Goal: Find contact information: Find contact information

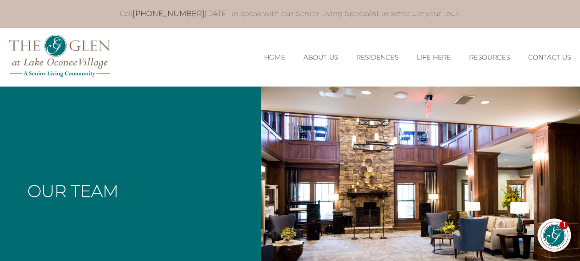
click at [267, 52] on li "Home" at bounding box center [274, 57] width 39 height 26
click at [269, 54] on link "Home" at bounding box center [274, 58] width 21 height 8
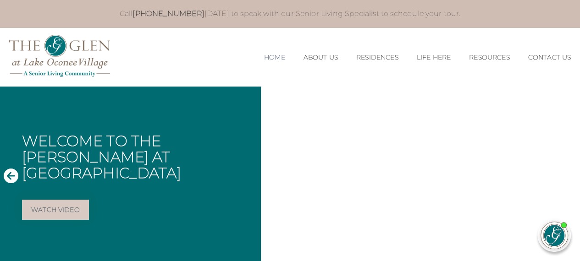
click at [267, 57] on link "Home" at bounding box center [274, 58] width 21 height 8
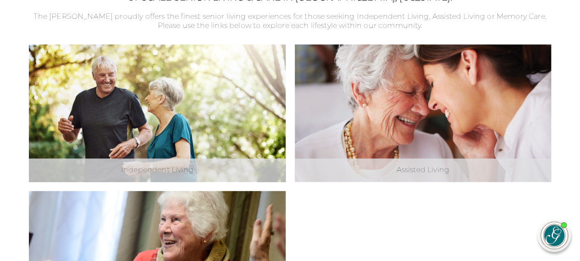
scroll to position [294, 0]
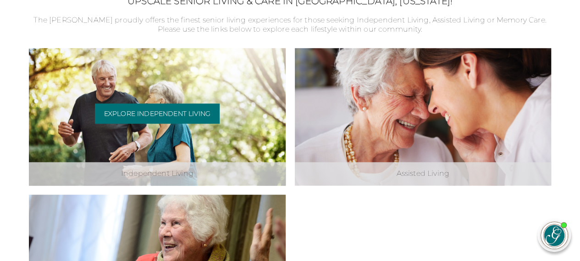
click at [210, 156] on div "Independent Living Explore Independent Living" at bounding box center [157, 117] width 256 height 138
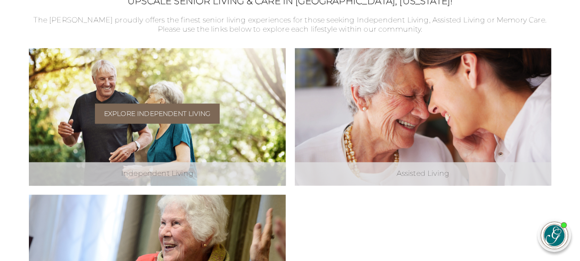
click at [172, 116] on link "Explore Independent Living" at bounding box center [157, 114] width 125 height 20
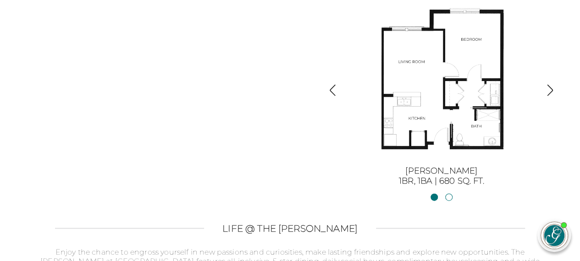
scroll to position [980, 0]
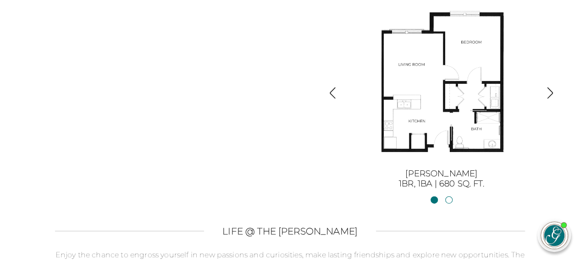
click at [548, 98] on img "button" at bounding box center [550, 93] width 12 height 12
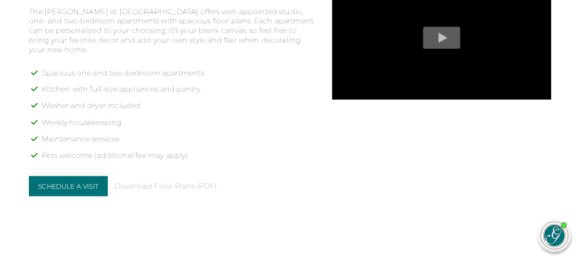
scroll to position [0, 0]
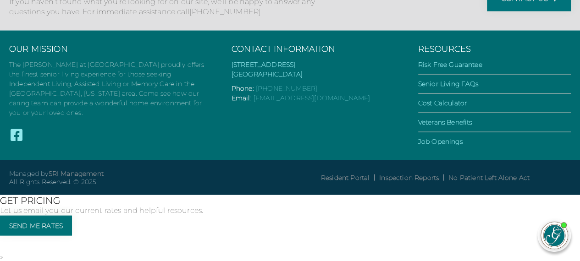
scroll to position [2626, 0]
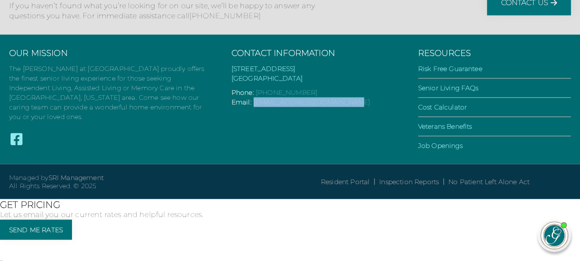
drag, startPoint x: 356, startPoint y: 171, endPoint x: 254, endPoint y: 170, distance: 102.2
click at [254, 107] on p "Email: [EMAIL_ADDRESS][DOMAIN_NAME]" at bounding box center [316, 103] width 168 height 10
copy link "[EMAIL_ADDRESS][DOMAIN_NAME]"
